Goal: Task Accomplishment & Management: Use online tool/utility

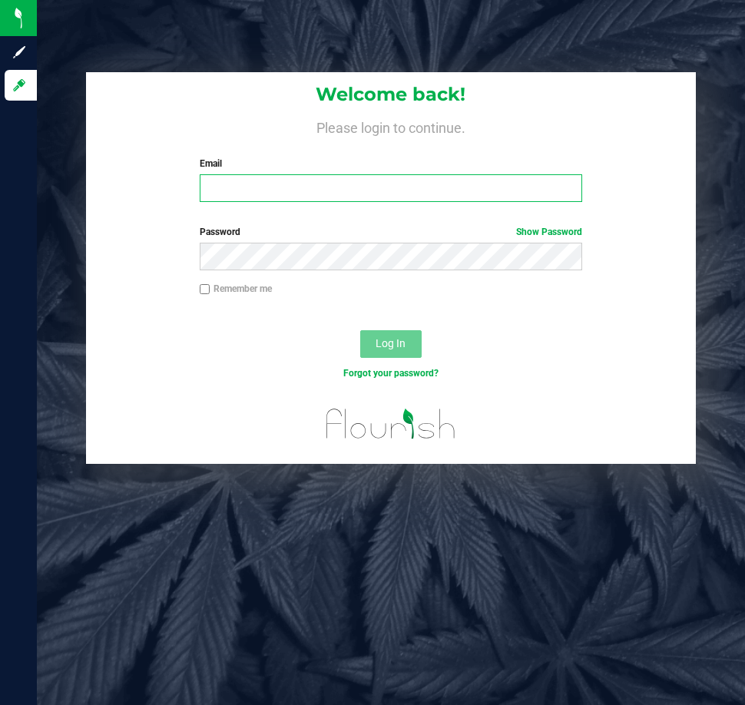
click at [253, 180] on input "Email" at bounding box center [391, 188] width 383 height 28
click at [319, 185] on input "Email" at bounding box center [391, 188] width 383 height 28
type input "[EMAIL_ADDRESS][DOMAIN_NAME]"
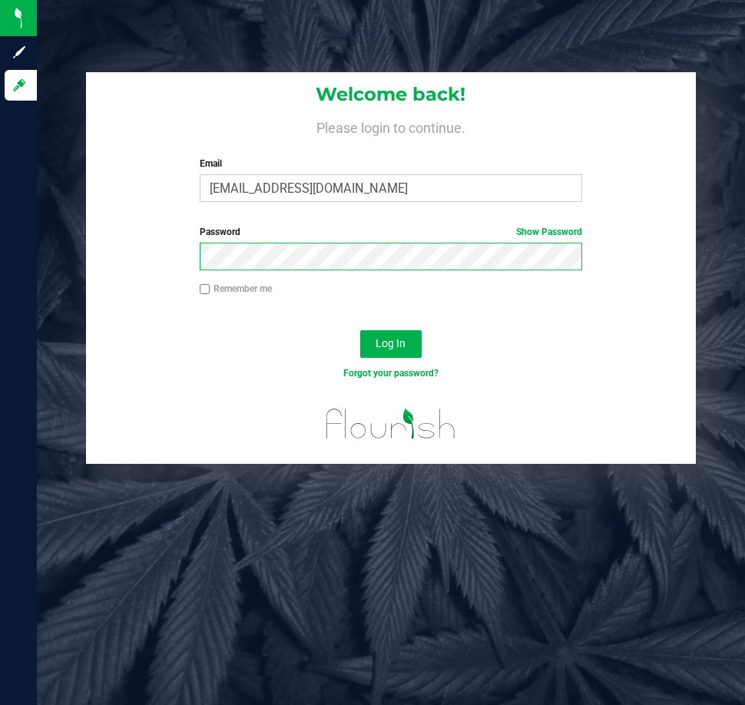
click at [360, 330] on button "Log In" at bounding box center [390, 344] width 61 height 28
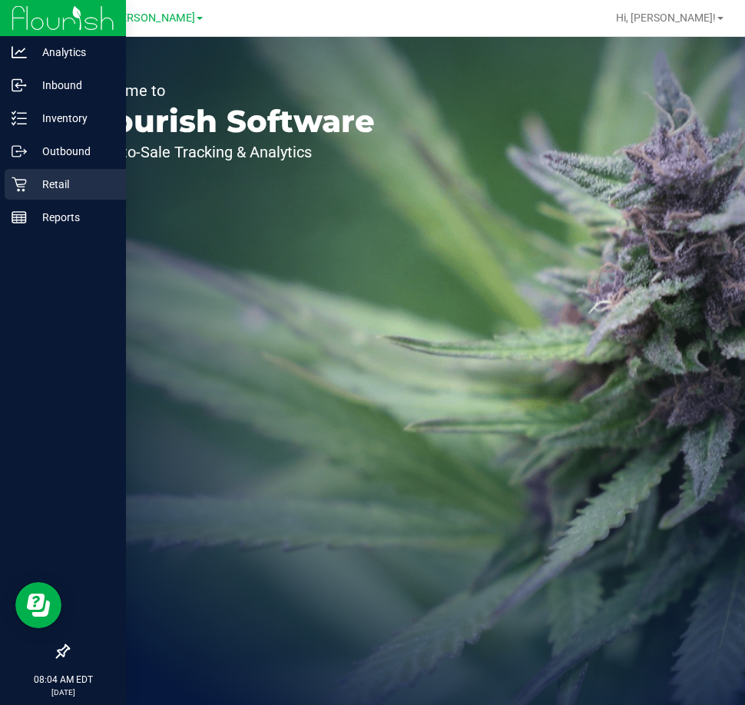
click at [43, 189] on p "Retail" at bounding box center [73, 184] width 92 height 18
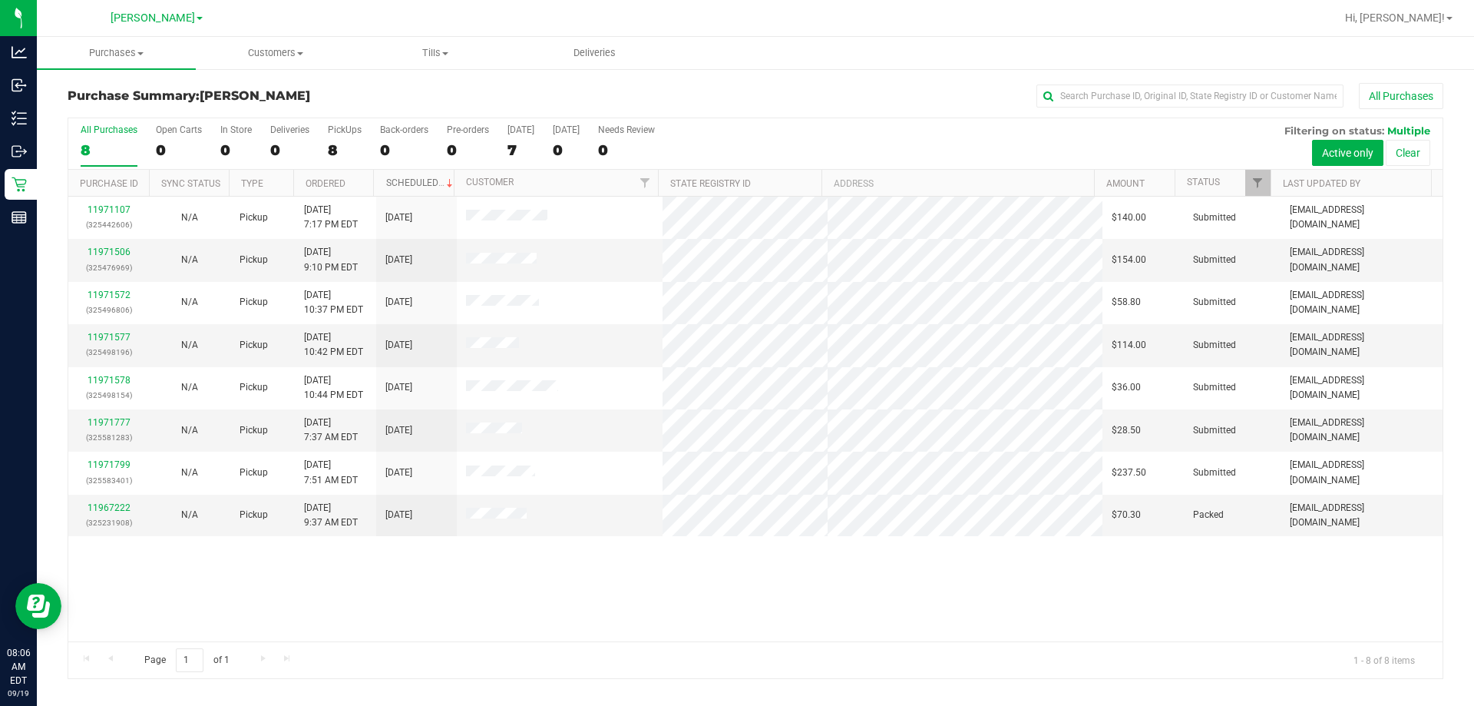
click at [400, 179] on link "Scheduled" at bounding box center [421, 182] width 70 height 11
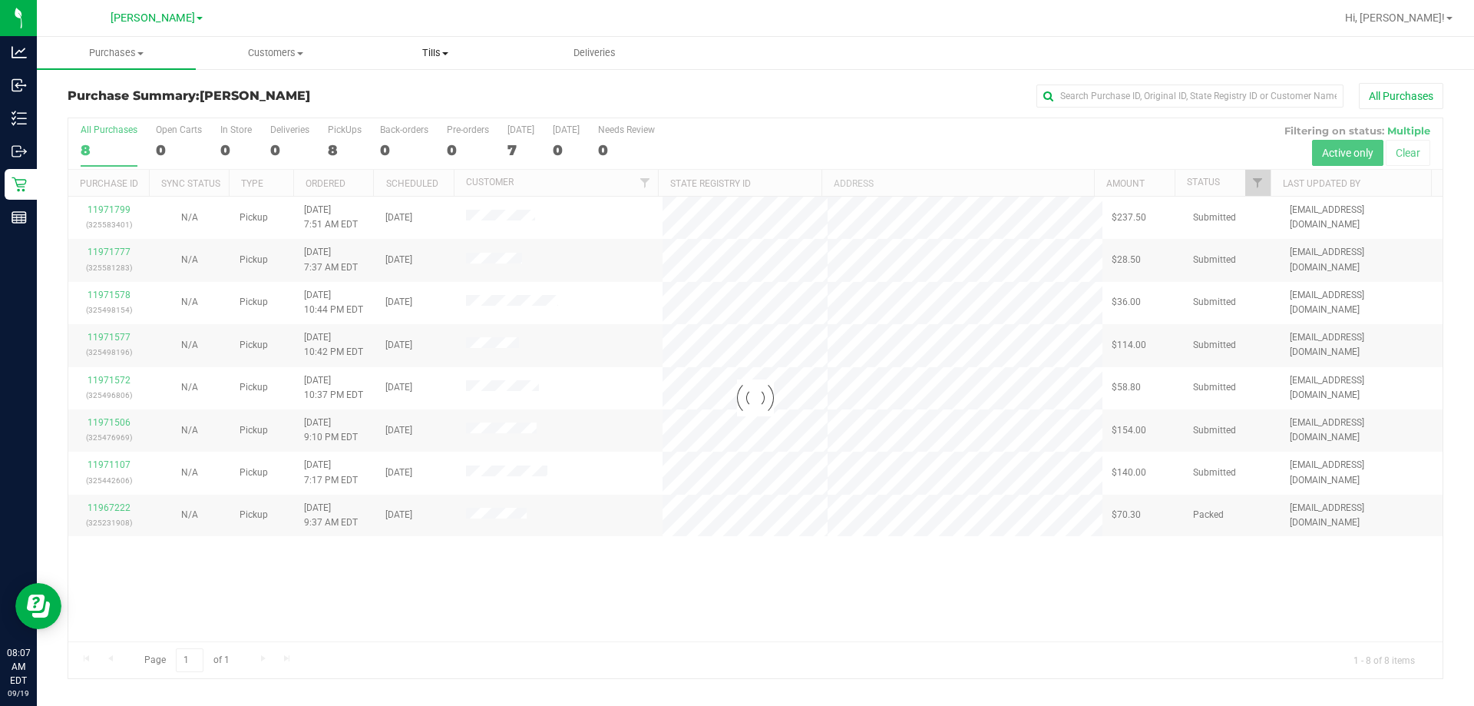
click at [436, 49] on span "Tills" at bounding box center [434, 53] width 157 height 14
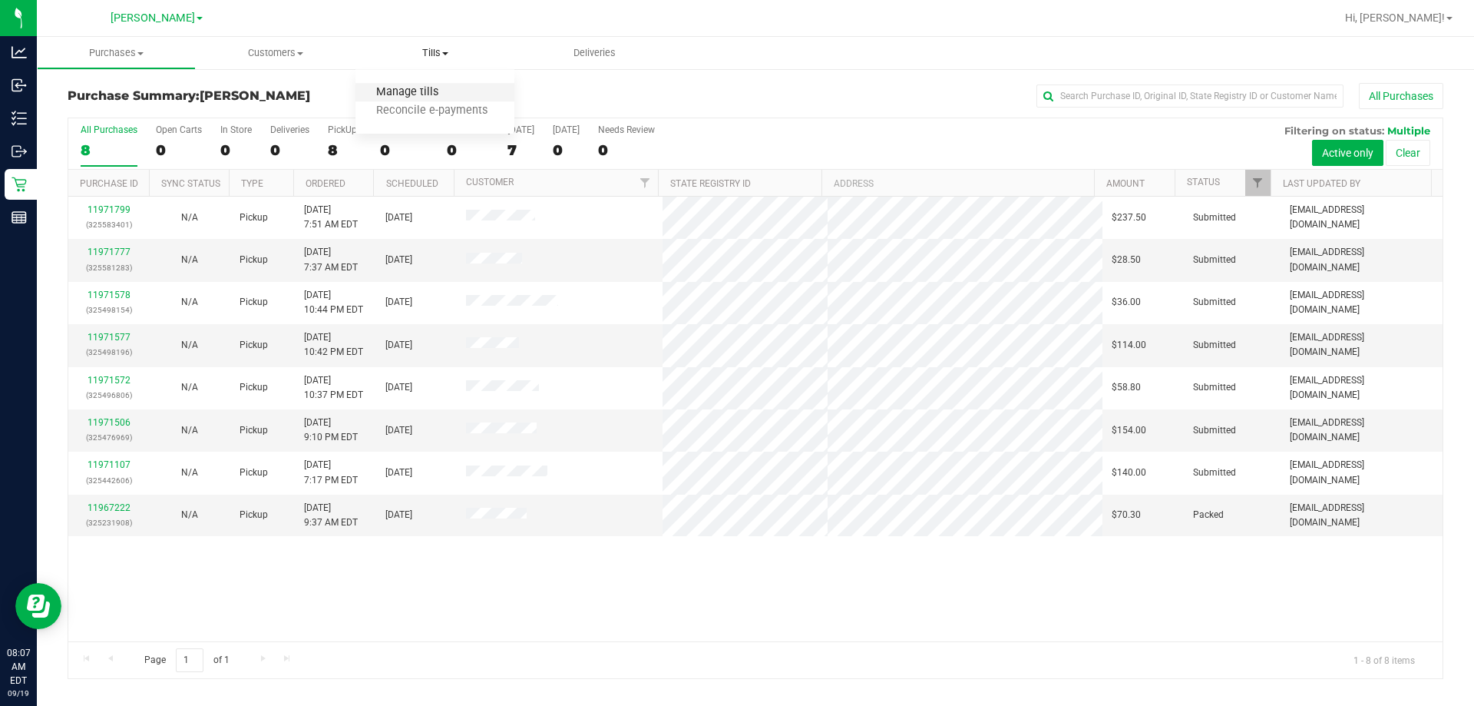
click at [408, 89] on span "Manage tills" at bounding box center [407, 92] width 104 height 13
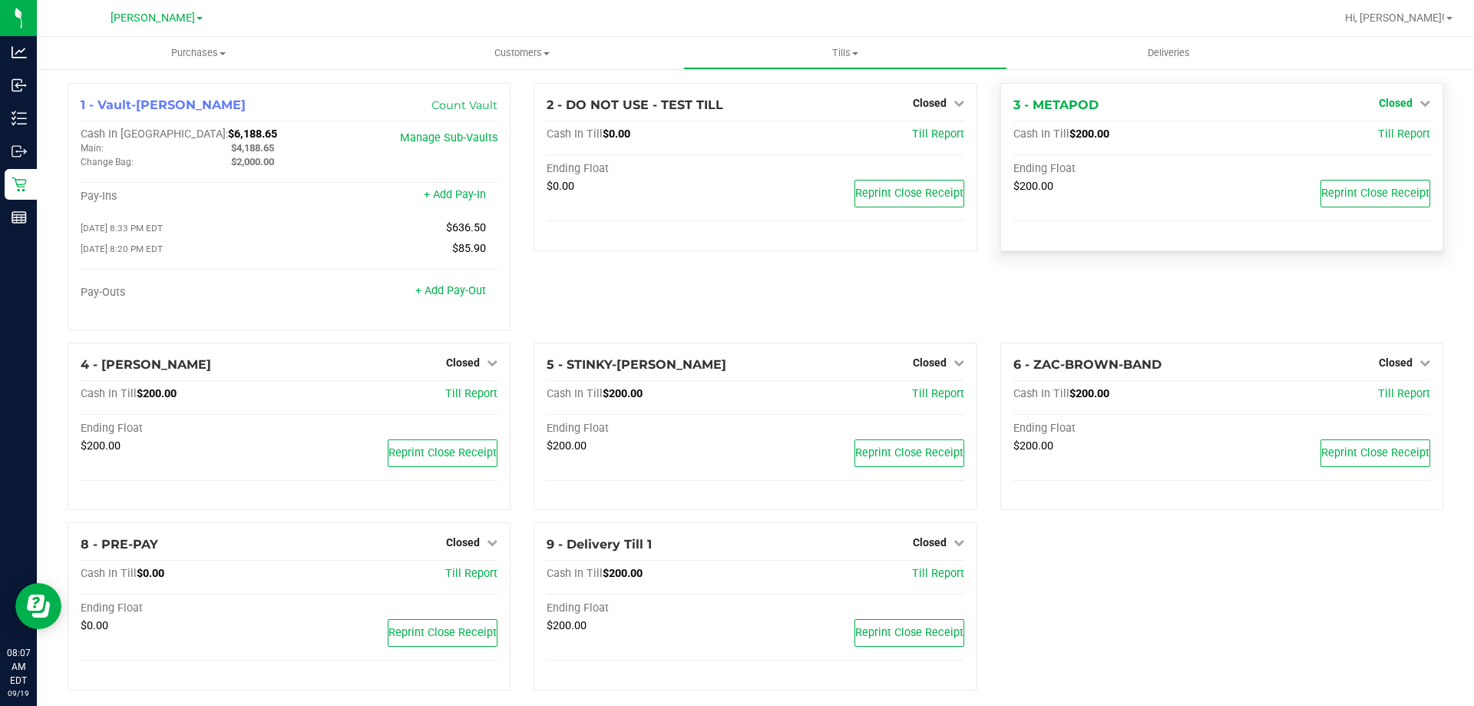
click at [744, 101] on span "Closed" at bounding box center [1396, 103] width 34 height 12
click at [744, 132] on link "Open Till" at bounding box center [1395, 135] width 41 height 12
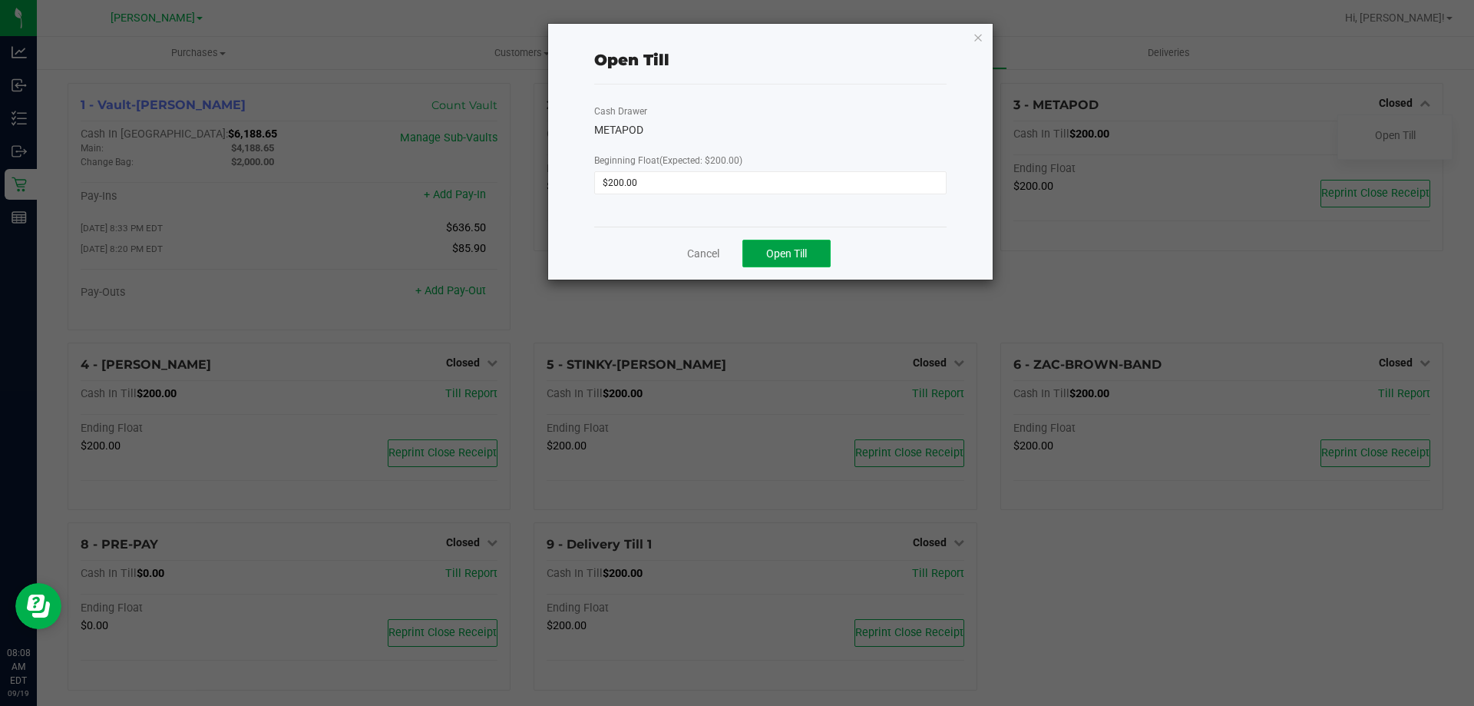
click at [744, 252] on span "Open Till" at bounding box center [786, 253] width 41 height 12
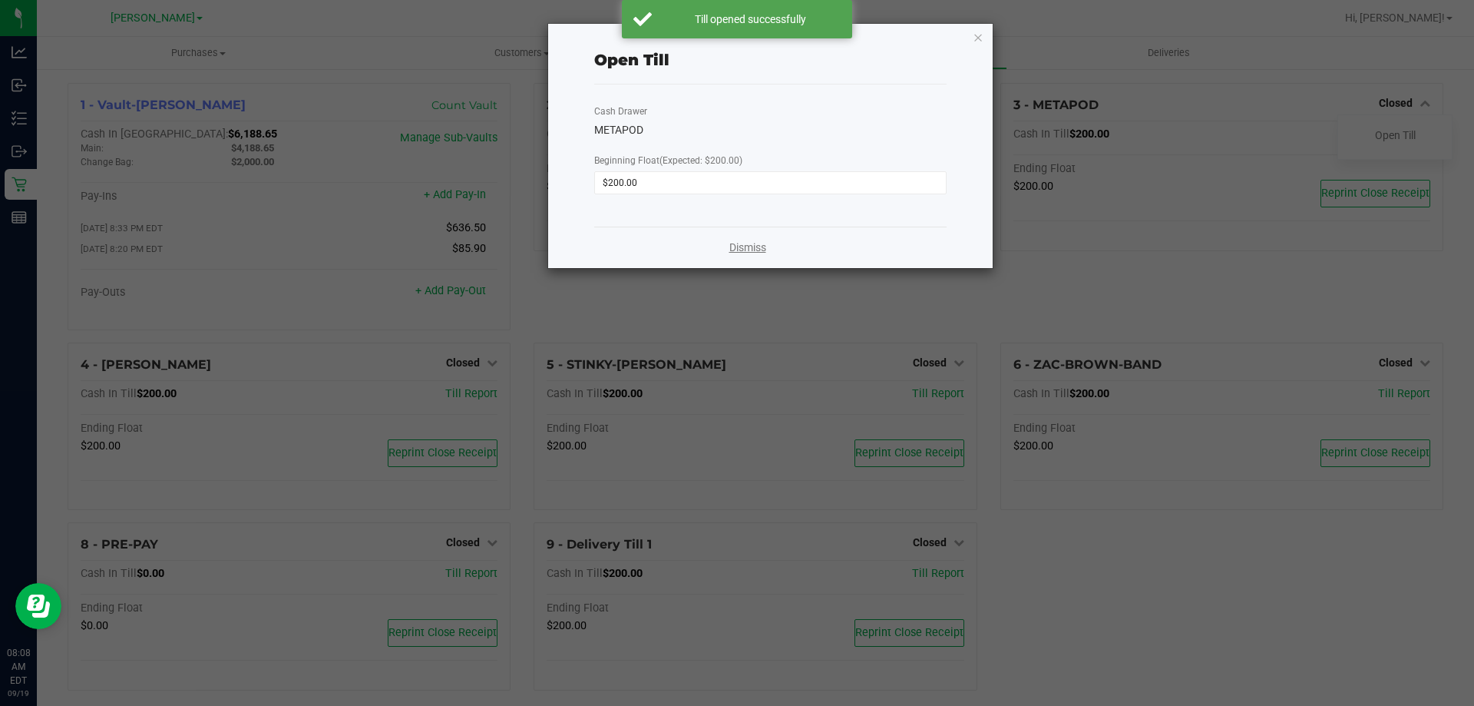
click at [736, 252] on link "Dismiss" at bounding box center [747, 248] width 37 height 16
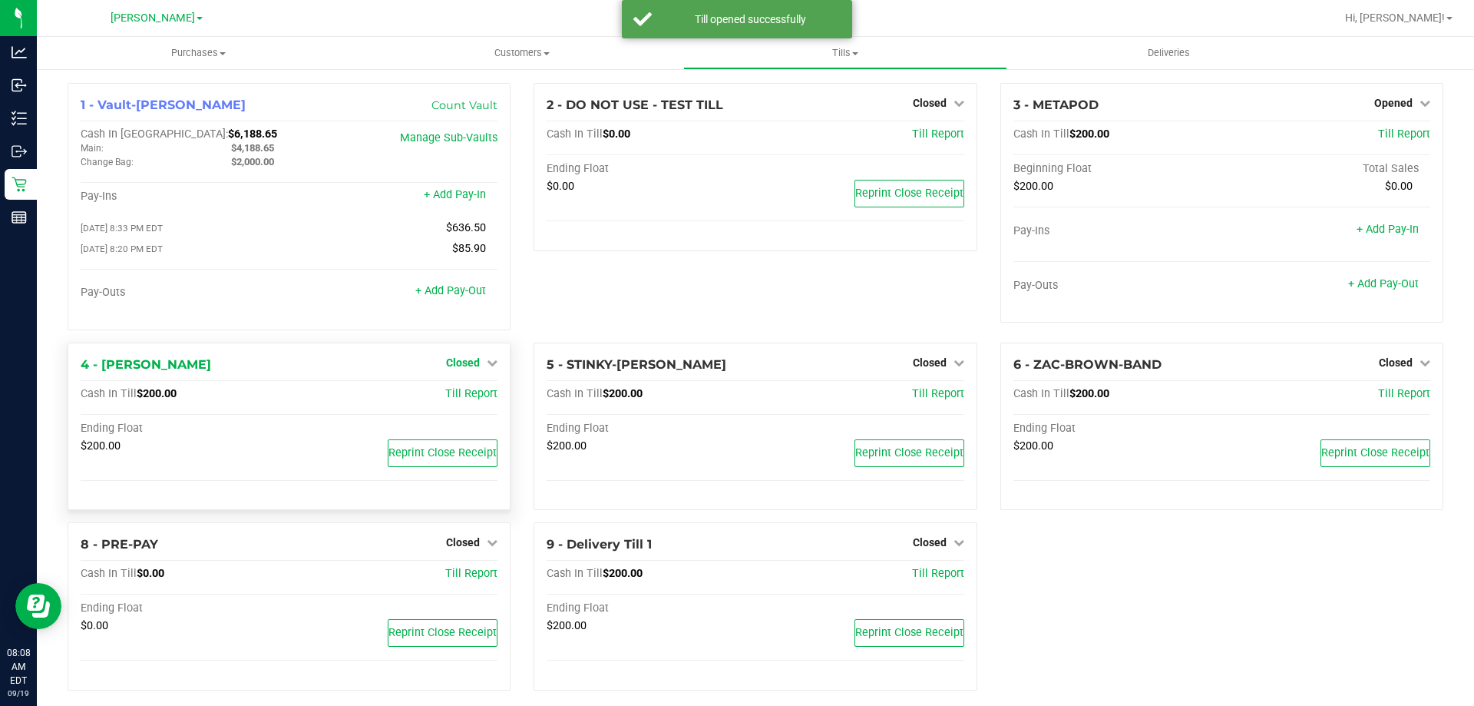
click at [468, 364] on span "Closed" at bounding box center [463, 362] width 34 height 12
click at [458, 398] on link "Open Till" at bounding box center [462, 394] width 41 height 12
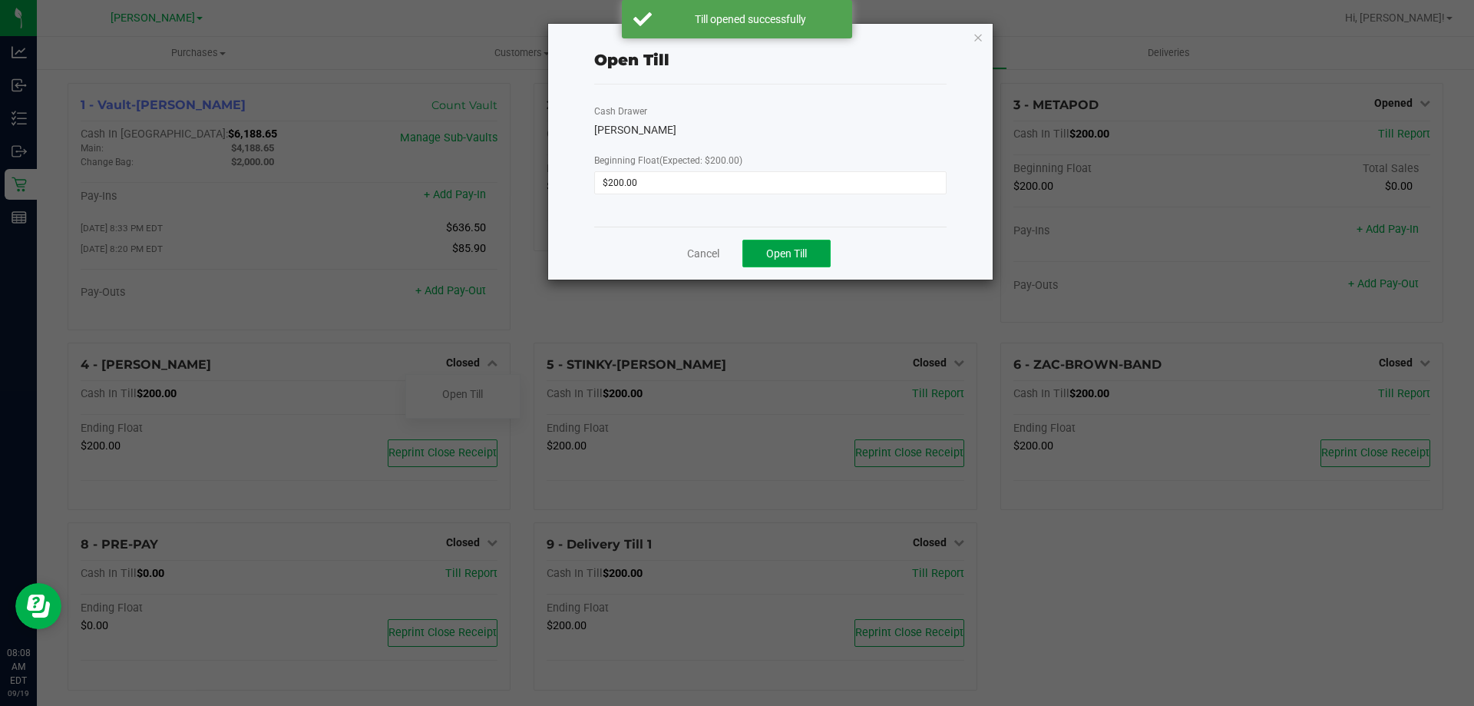
click at [744, 243] on button "Open Till" at bounding box center [786, 254] width 88 height 28
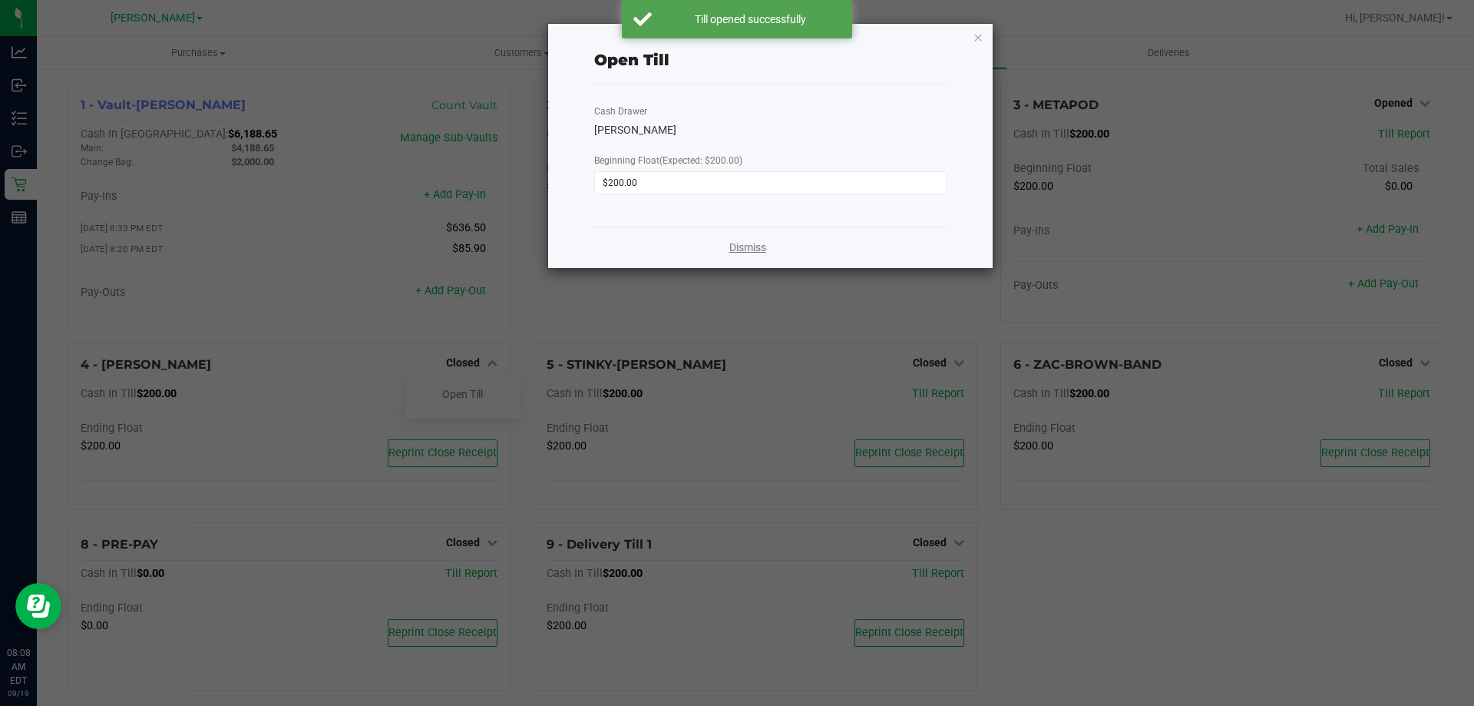
click at [741, 250] on link "Dismiss" at bounding box center [747, 248] width 37 height 16
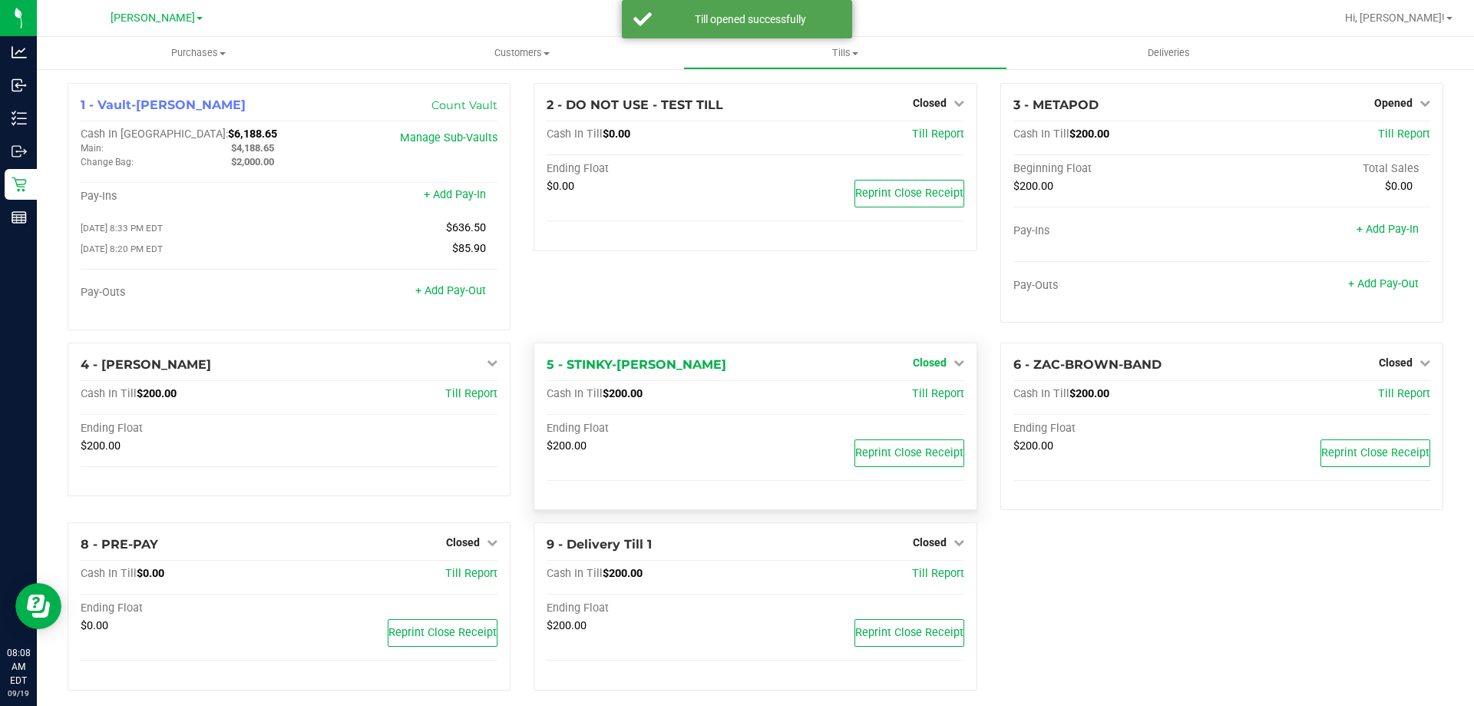
click at [744, 362] on span "Closed" at bounding box center [930, 362] width 34 height 12
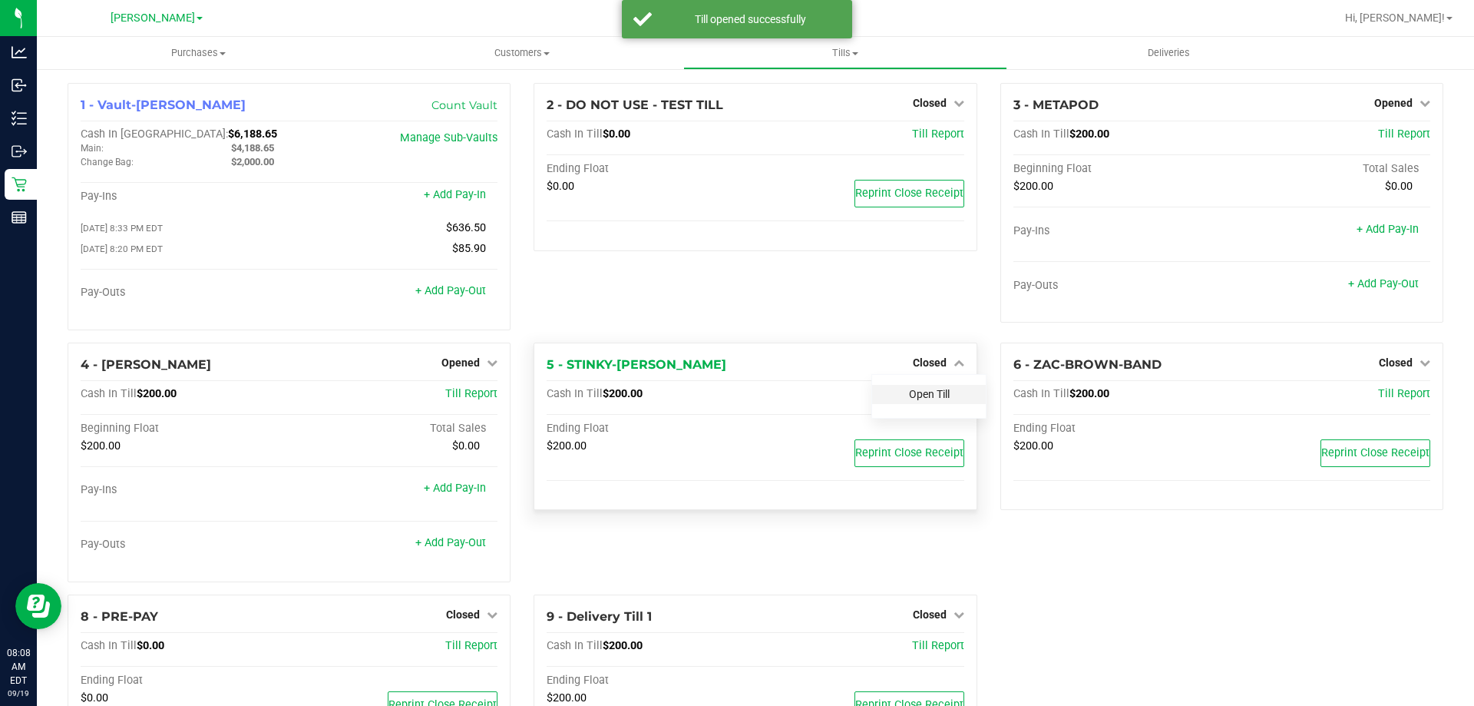
click at [744, 399] on link "Open Till" at bounding box center [929, 394] width 41 height 12
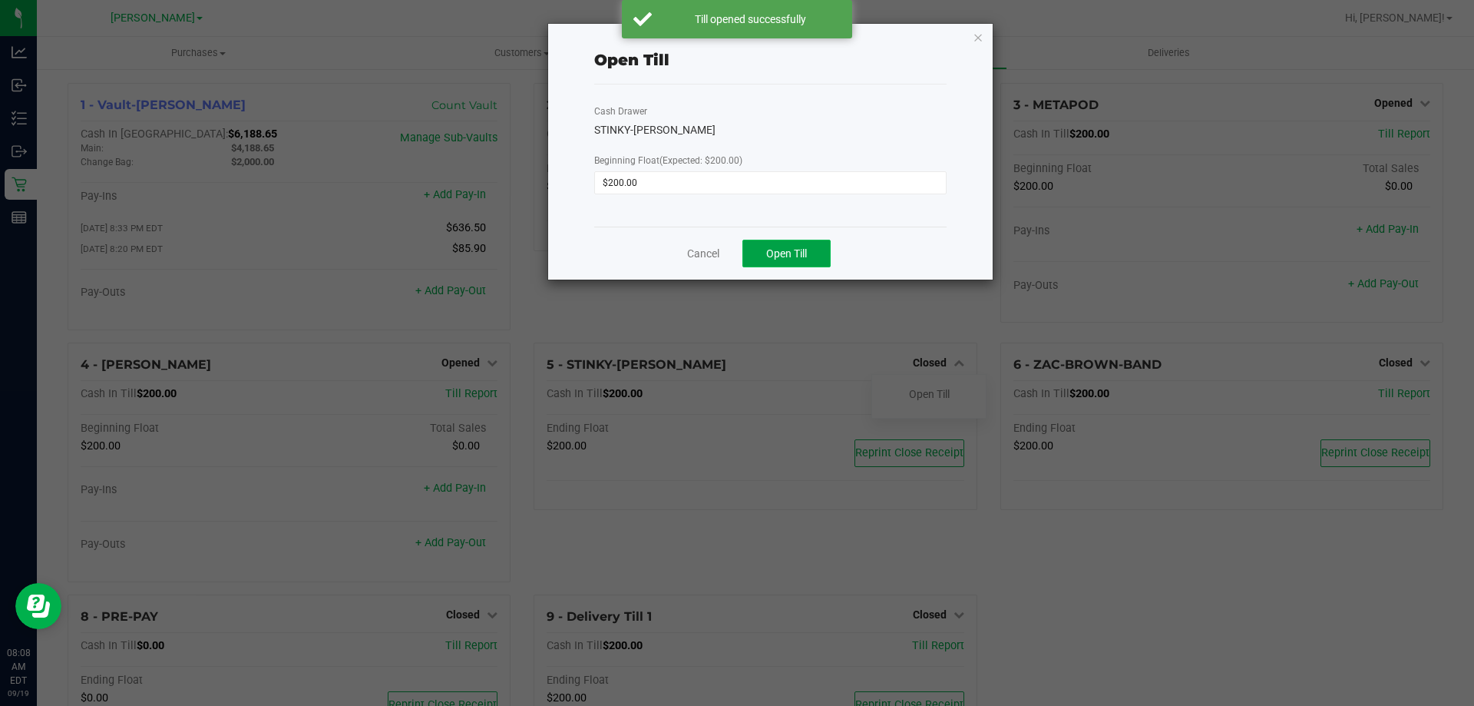
click at [744, 259] on button "Open Till" at bounding box center [786, 254] width 88 height 28
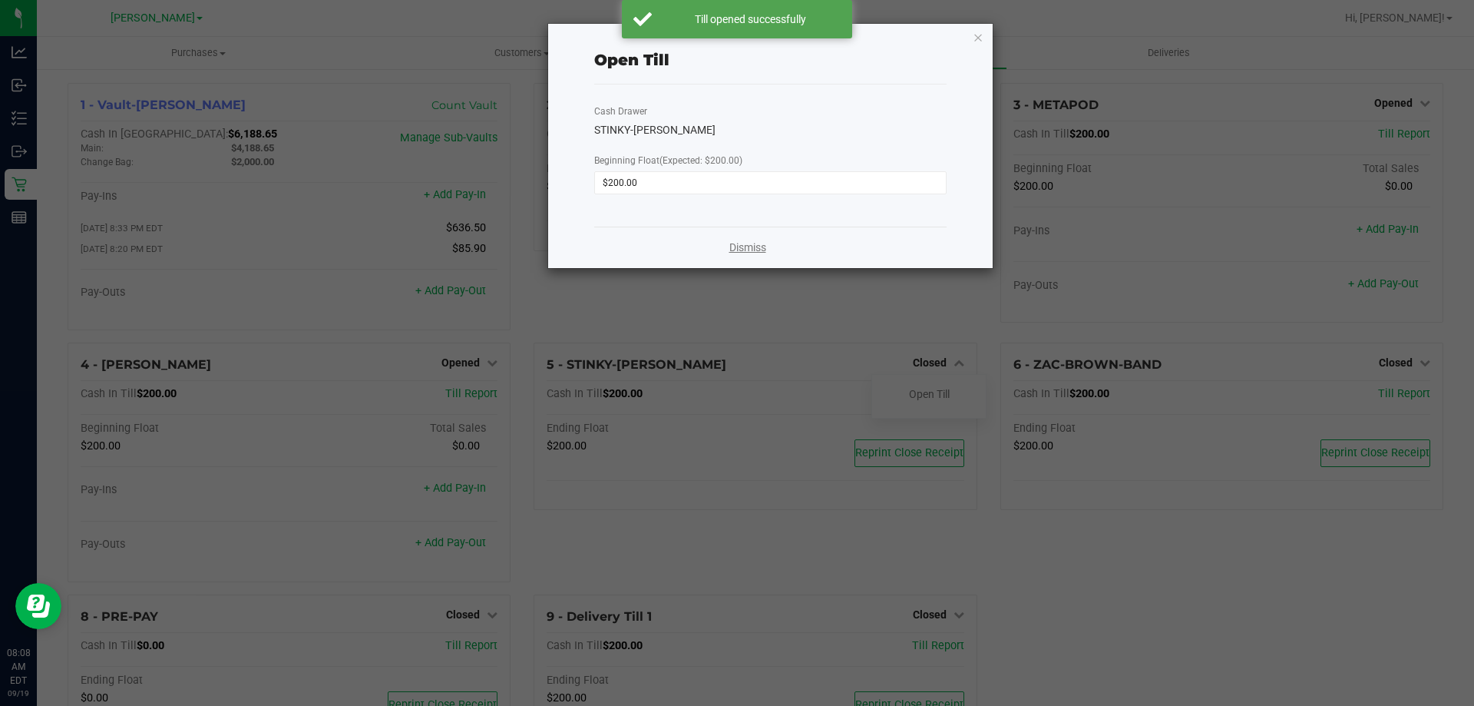
click at [744, 252] on link "Dismiss" at bounding box center [747, 248] width 37 height 16
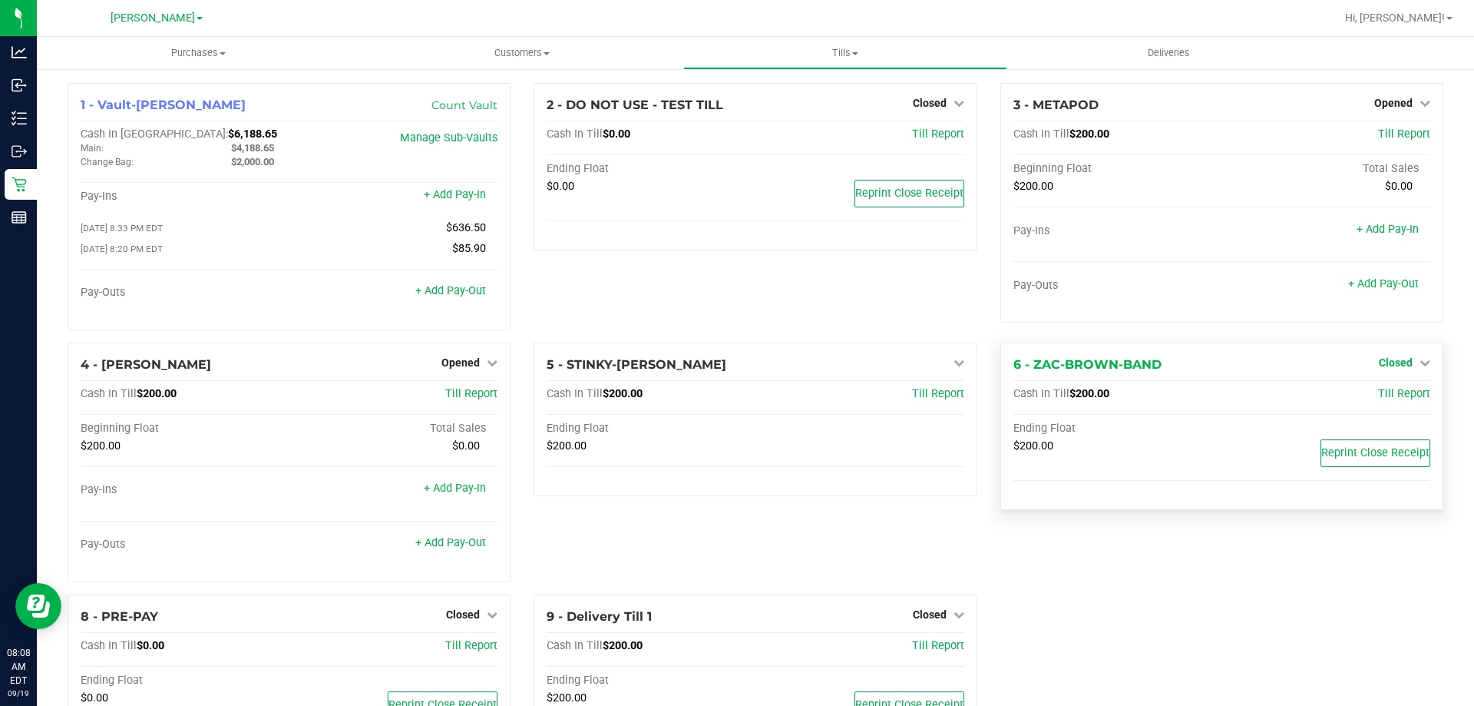
click at [744, 365] on span "Closed" at bounding box center [1396, 362] width 34 height 12
click at [744, 398] on link "Open Till" at bounding box center [1395, 394] width 41 height 12
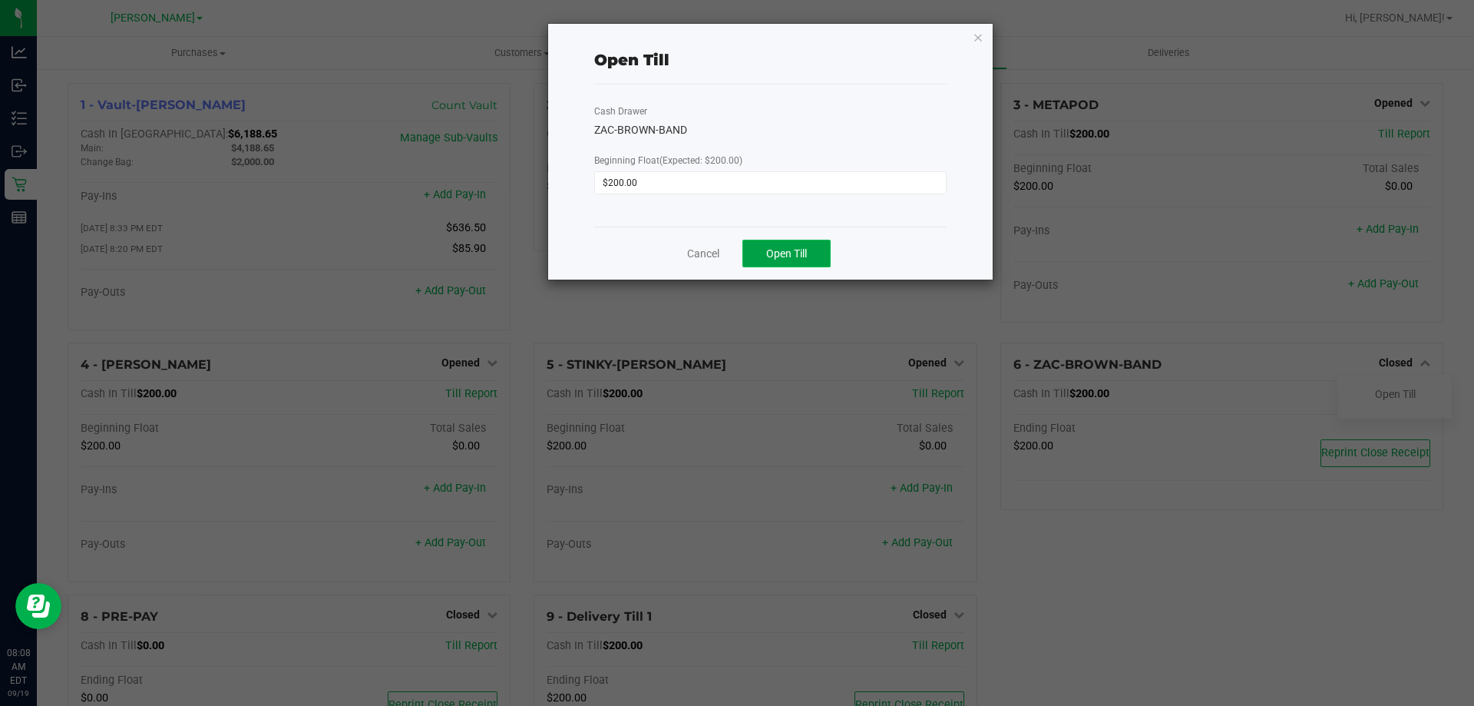
click at [744, 246] on button "Open Till" at bounding box center [786, 254] width 88 height 28
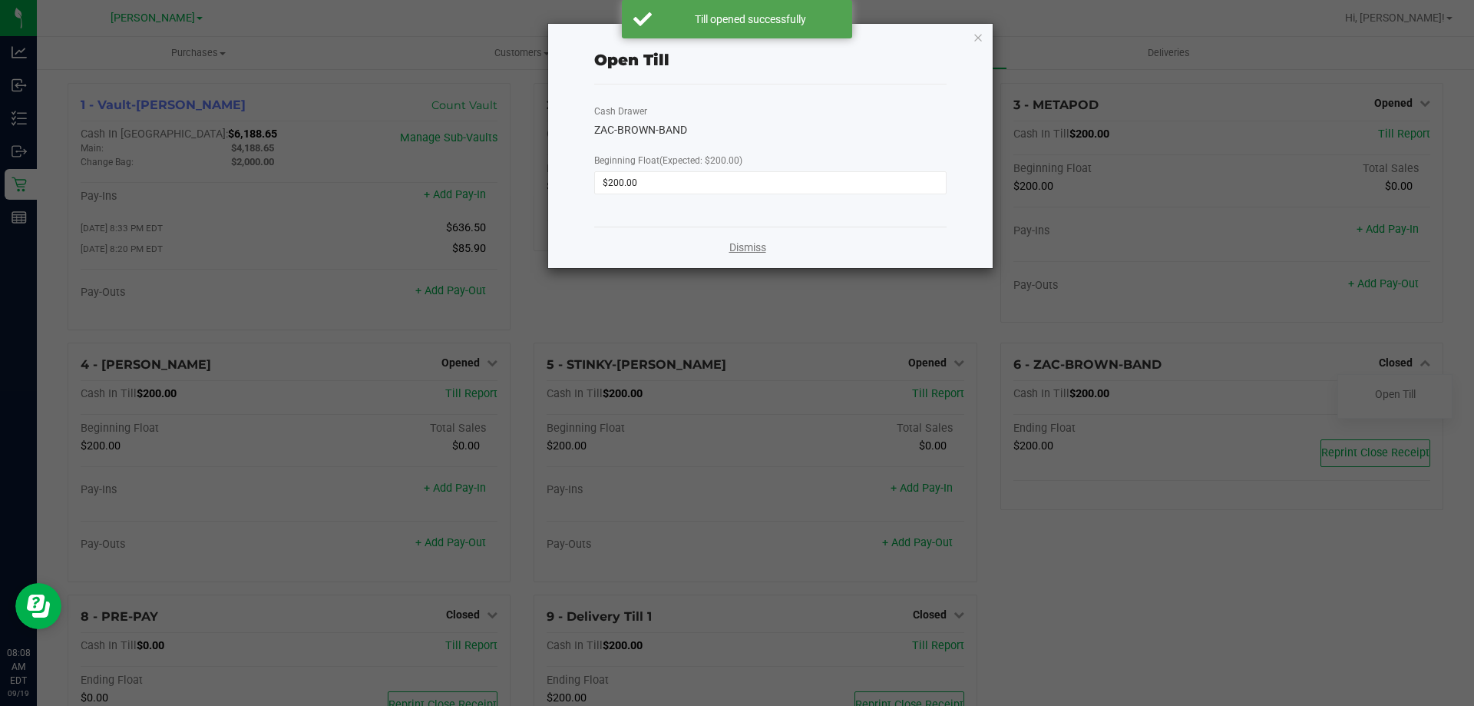
click at [742, 246] on link "Dismiss" at bounding box center [747, 248] width 37 height 16
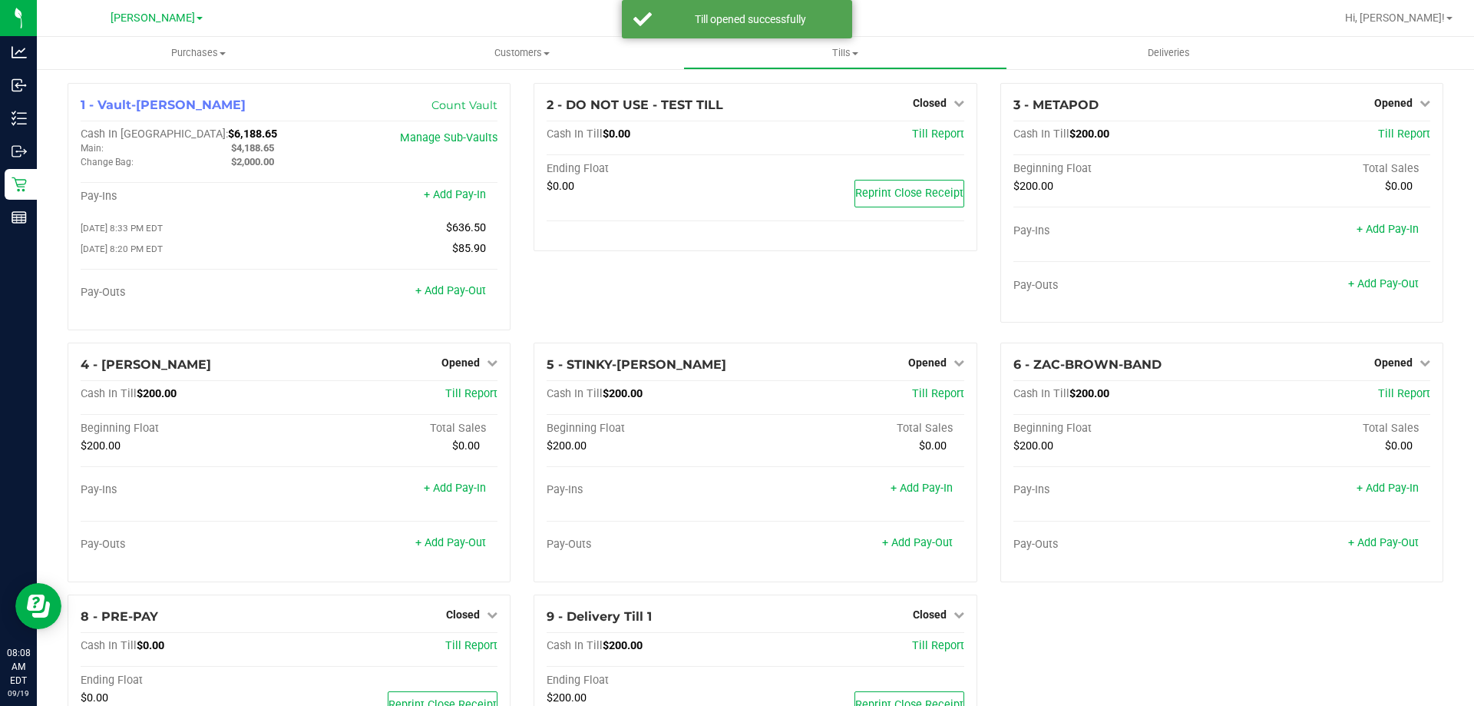
click at [744, 312] on div "2 - DO NOT USE - TEST TILL Closed Open Till Cash In Till $0.00 Till Report Endi…" at bounding box center [755, 213] width 466 height 260
click at [623, 304] on div "2 - DO NOT USE - TEST TILL Closed Open Till Cash In Till $0.00 Till Report Endi…" at bounding box center [755, 213] width 466 height 260
click at [613, 286] on div "2 - DO NOT USE - TEST TILL Closed Open Till Cash In Till $0.00 Till Report Endi…" at bounding box center [755, 213] width 466 height 260
click at [608, 299] on div "2 - DO NOT USE - TEST TILL Closed Open Till Cash In Till $0.00 Till Report Endi…" at bounding box center [755, 213] width 466 height 260
